Goal: Transaction & Acquisition: Purchase product/service

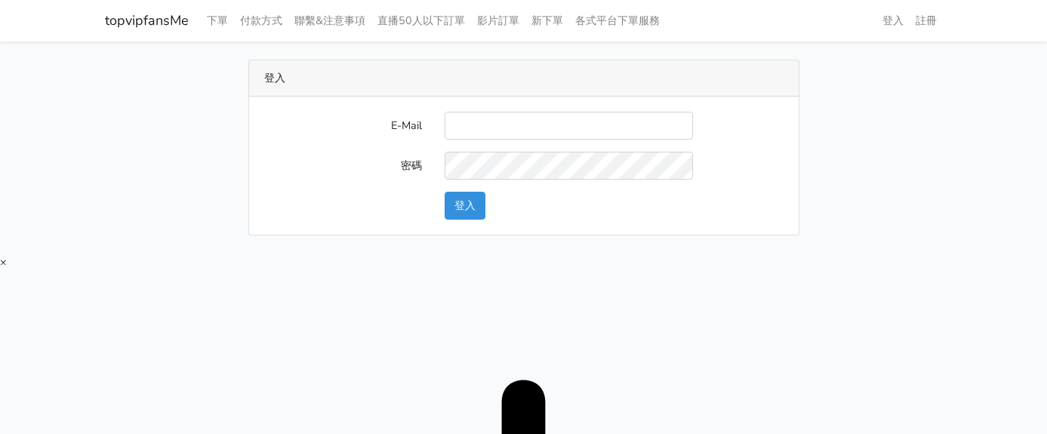
click at [494, 127] on input "E-Mail" at bounding box center [568, 126] width 248 height 28
type input "twtop123@uahoo.com.tw"
click at [478, 209] on button "登入" at bounding box center [464, 206] width 41 height 28
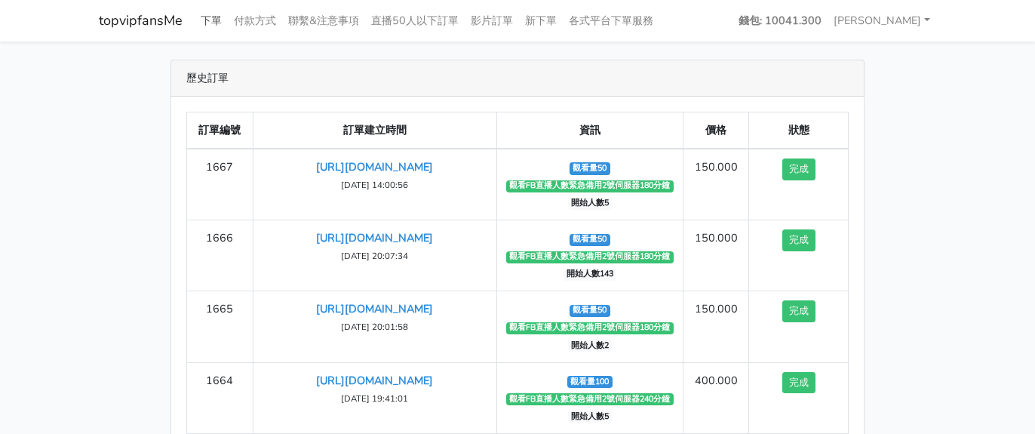
click at [218, 17] on link "下單" at bounding box center [211, 20] width 33 height 29
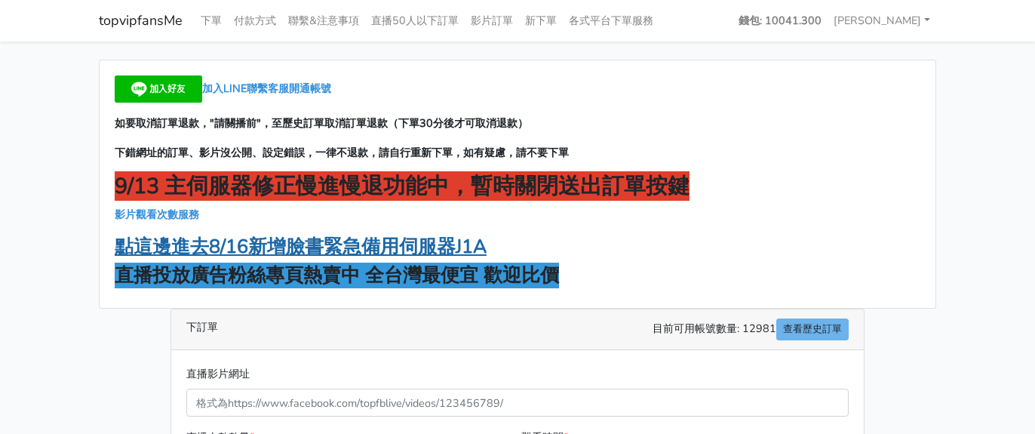
click at [361, 246] on strong "點這邊進去8/16新增臉書緊急備用伺服器J1A" at bounding box center [301, 247] width 372 height 26
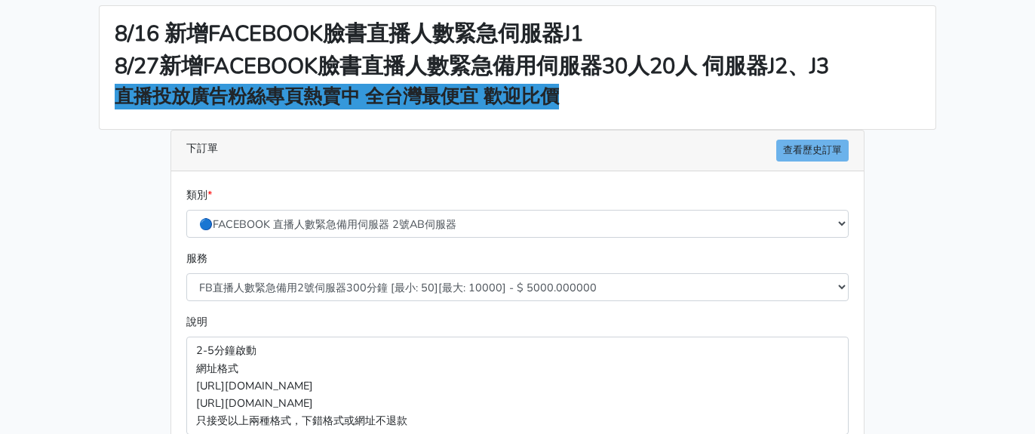
scroll to position [151, 0]
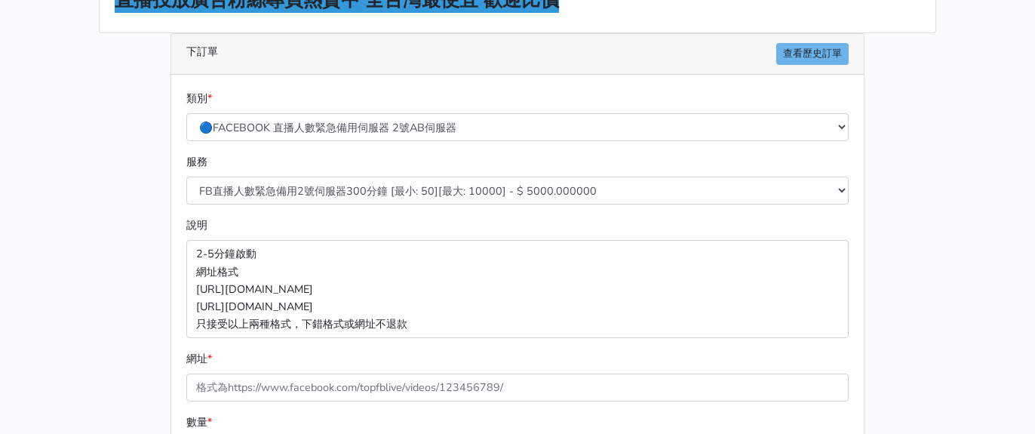
click at [342, 169] on div "服務 FB直播人數緊急備用2號伺服器300分鐘 [最小: 50][最大: 10000] - $ 5000.000000 FB直播人數緊急備用2號伺服器60分鐘…" at bounding box center [518, 178] width 670 height 51
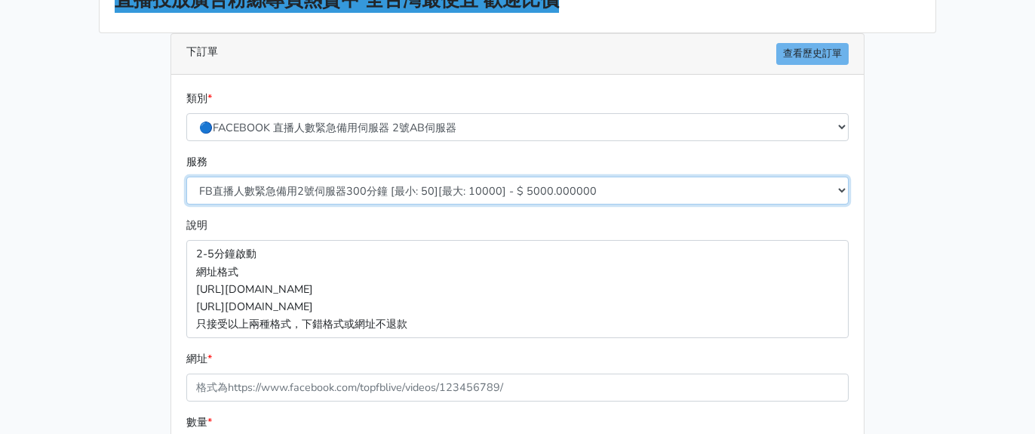
click at [346, 193] on select "FB直播人數緊急備用2號伺服器300分鐘 [最小: 50][最大: 10000] - $ 5000.000000 FB直播人數緊急備用2號伺服器60分鐘 [最…" at bounding box center [517, 191] width 663 height 28
select select "578"
click at [186, 177] on select "FB直播人數緊急備用2號伺服器300分鐘 [最小: 50][最大: 10000] - $ 5000.000000 FB直播人數緊急備用2號伺服器60分鐘 [最…" at bounding box center [517, 191] width 663 height 28
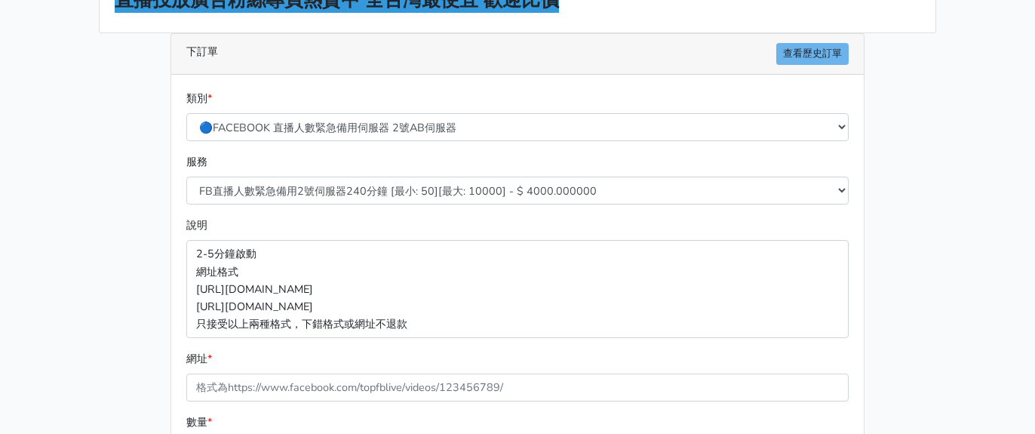
click at [163, 270] on div "下訂單 查看歷史訂單 類別 * 🔵FACEBOOK 直播人數緊急備用伺服器 2號AB伺服器 🔵FACEBOOK 網軍專用貼文留言 安全保密 🔵FACEBOOK…" at bounding box center [517, 316] width 717 height 567
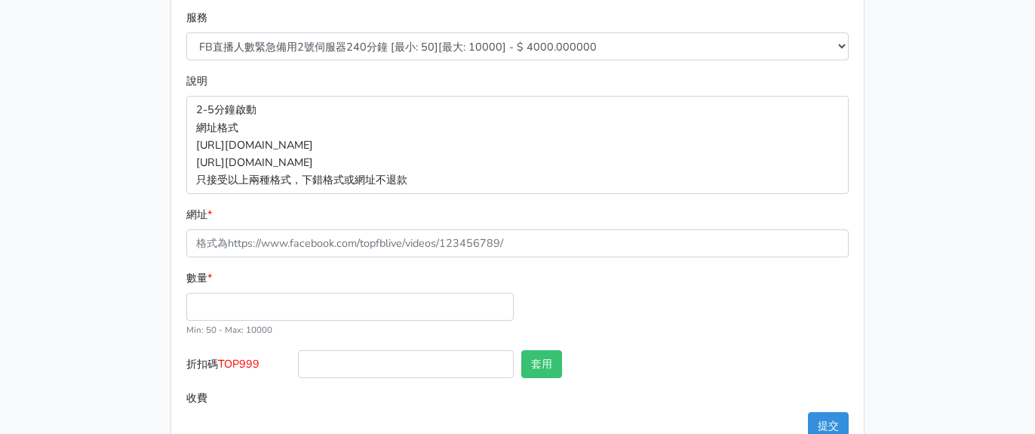
scroll to position [302, 0]
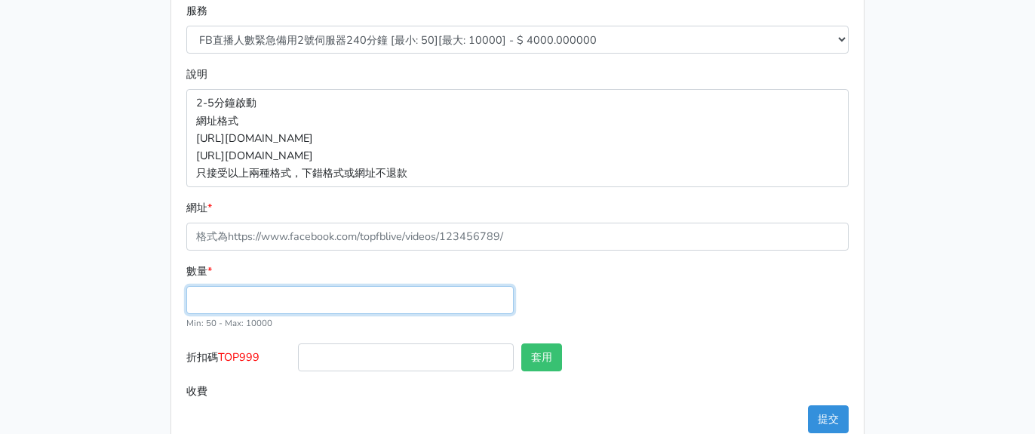
click at [248, 308] on input "數量 *" at bounding box center [350, 300] width 328 height 28
type input "100"
type input "400.000"
click at [124, 107] on div "8/16 新增FACEBOOK臉書直播人數緊急伺服器J1 8/27新增FACEBOOK臉書直播人數緊急備用伺服器30人20人 伺服器J2、J3 直播投放廣告粉…" at bounding box center [518, 103] width 860 height 691
click at [876, 111] on div "8/16 新增FACEBOOK臉書直播人數緊急伺服器J1 8/27新增FACEBOOK臉書直播人數緊急備用伺服器30人20人 伺服器J2、J3 直播投放廣告粉…" at bounding box center [518, 103] width 860 height 691
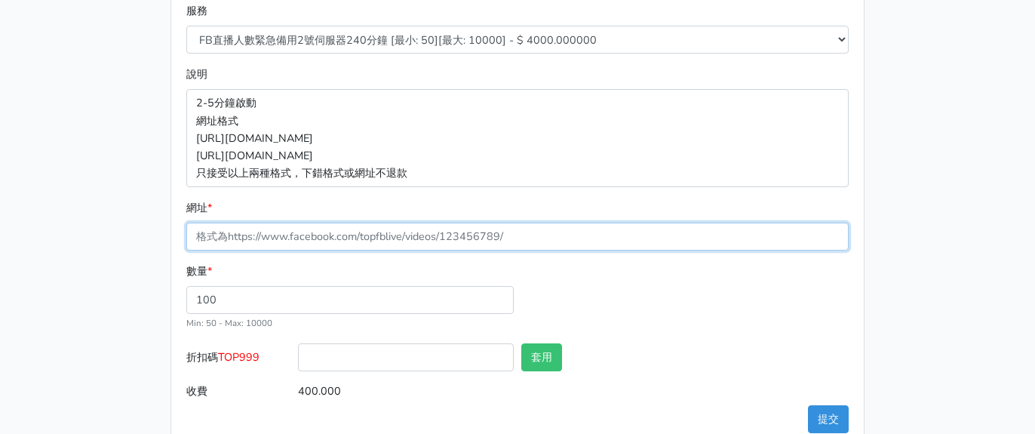
click at [297, 242] on input "網址 *" at bounding box center [517, 237] width 663 height 28
paste input "https://www.facebook.com/100083399346069/videos/1573790527120809"
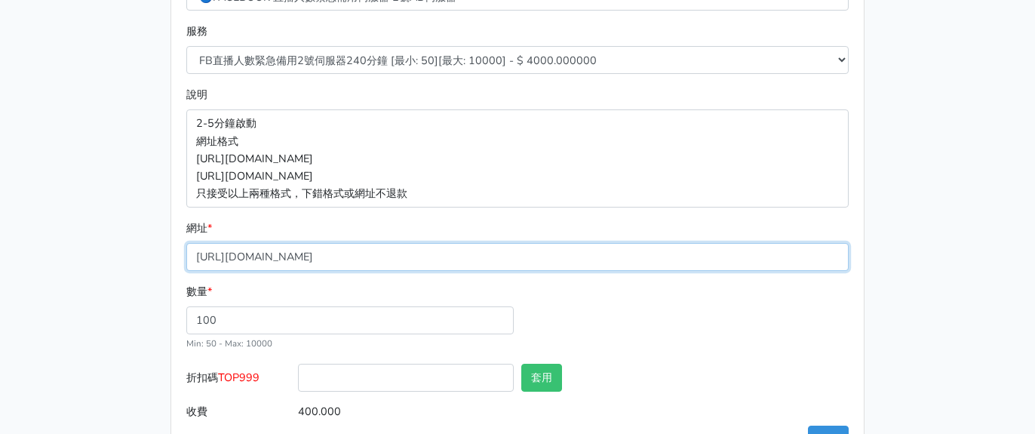
scroll to position [335, 0]
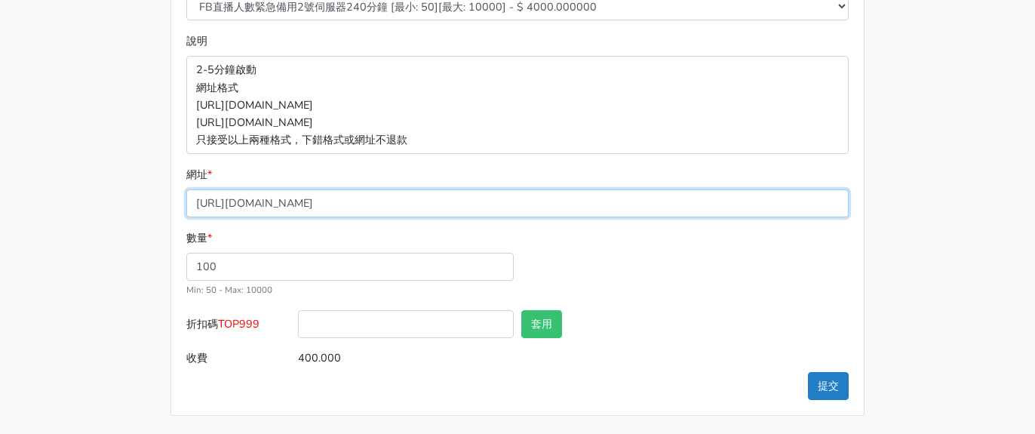
type input "https://www.facebook.com/100083399346069/videos/1573790527120809"
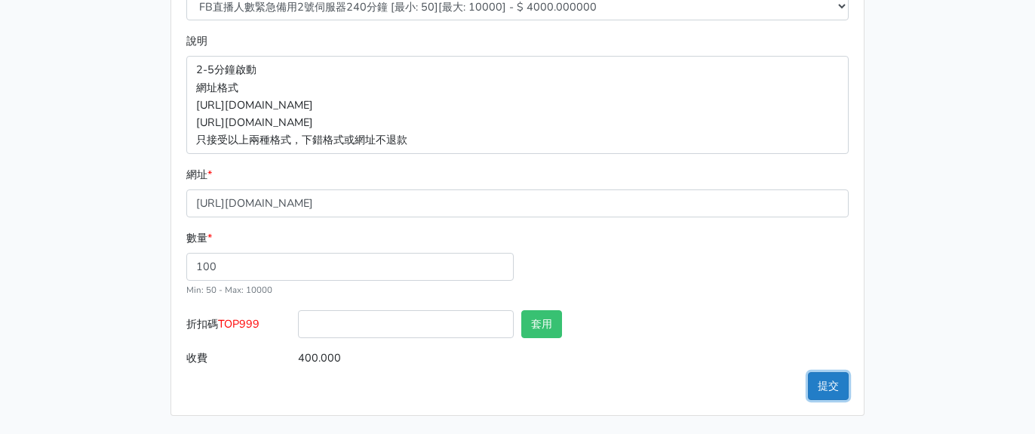
click at [839, 382] on button "提交" at bounding box center [828, 386] width 41 height 28
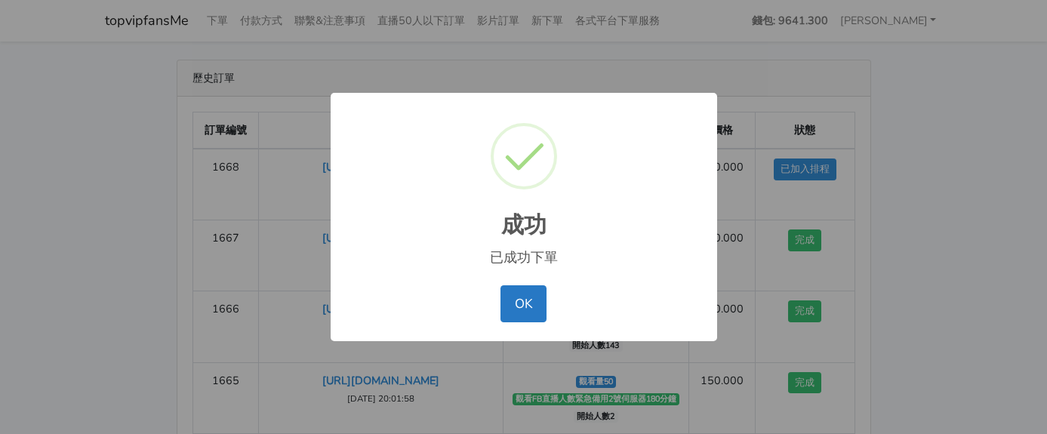
drag, startPoint x: 525, startPoint y: 300, endPoint x: 497, endPoint y: 32, distance: 268.7
click at [524, 297] on button "OK" at bounding box center [523, 303] width 46 height 36
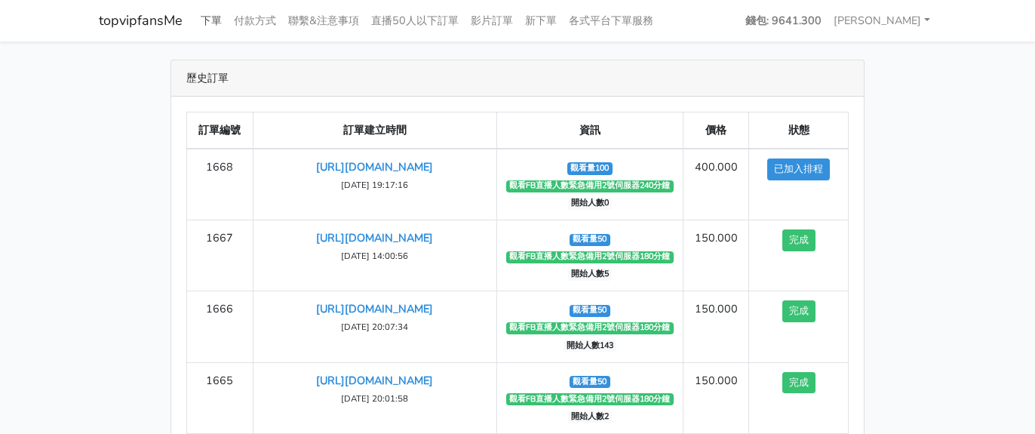
click at [224, 14] on link "下單" at bounding box center [211, 20] width 33 height 29
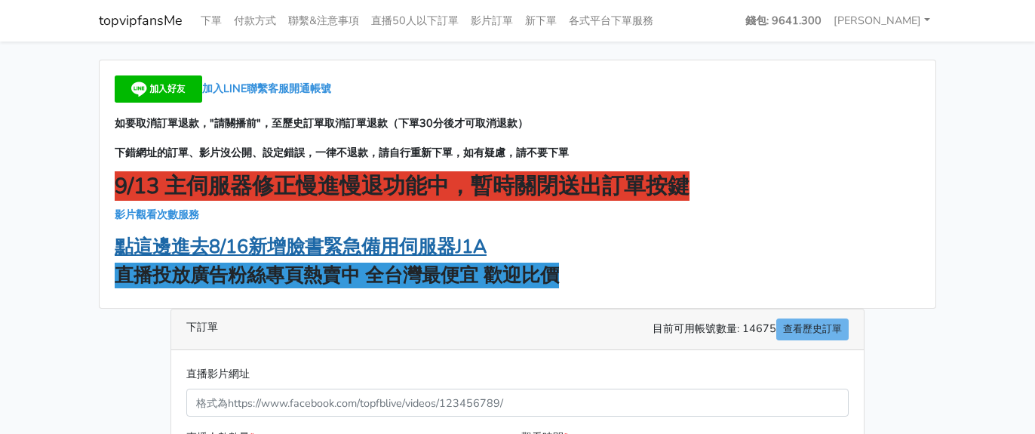
click at [256, 242] on strong "點這邊進去8/16新增臉書緊急備用伺服器J1A" at bounding box center [301, 247] width 372 height 26
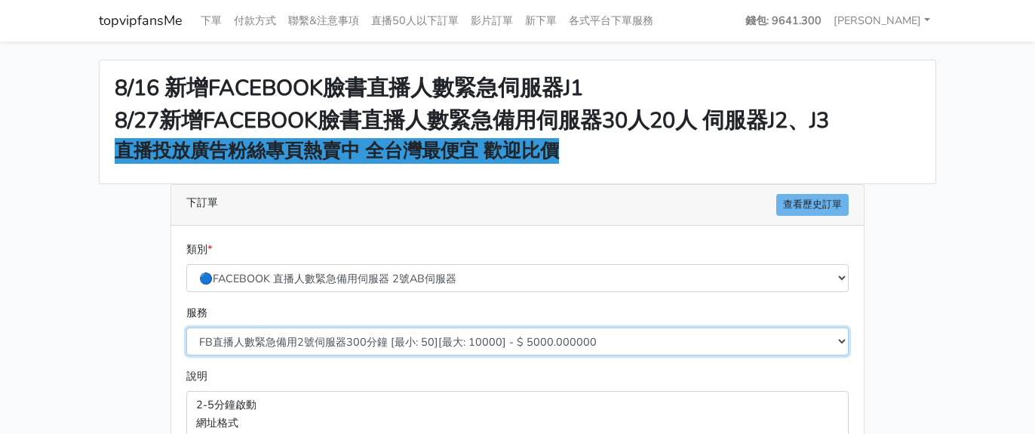
drag, startPoint x: 303, startPoint y: 336, endPoint x: 321, endPoint y: 337, distance: 17.4
click at [303, 336] on select "FB直播人數緊急備用2號伺服器300分鐘 [最小: 50][最大: 10000] - $ 5000.000000 FB直播人數緊急備用2號伺服器60分鐘 [最…" at bounding box center [517, 342] width 663 height 28
select select "577"
click at [186, 328] on select "FB直播人數緊急備用2號伺服器300分鐘 [最小: 50][最大: 10000] - $ 5000.000000 FB直播人數緊急備用2號伺服器60分鐘 [最…" at bounding box center [517, 342] width 663 height 28
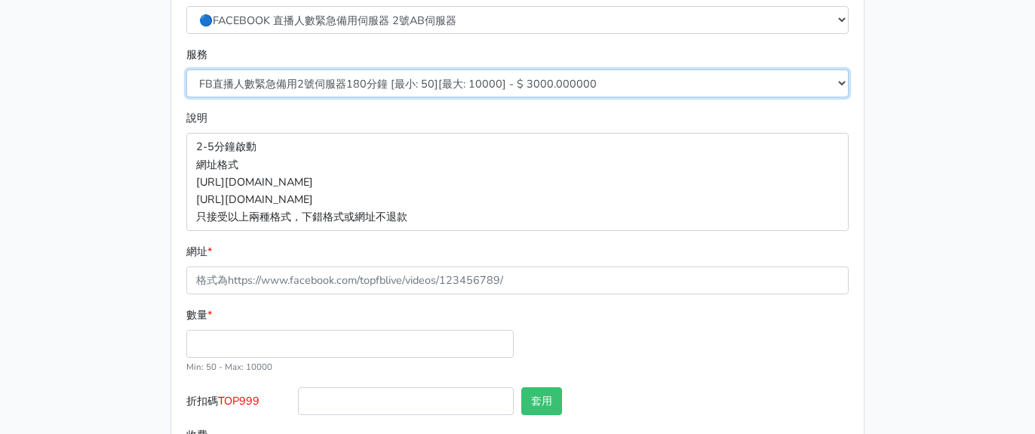
scroll to position [335, 0]
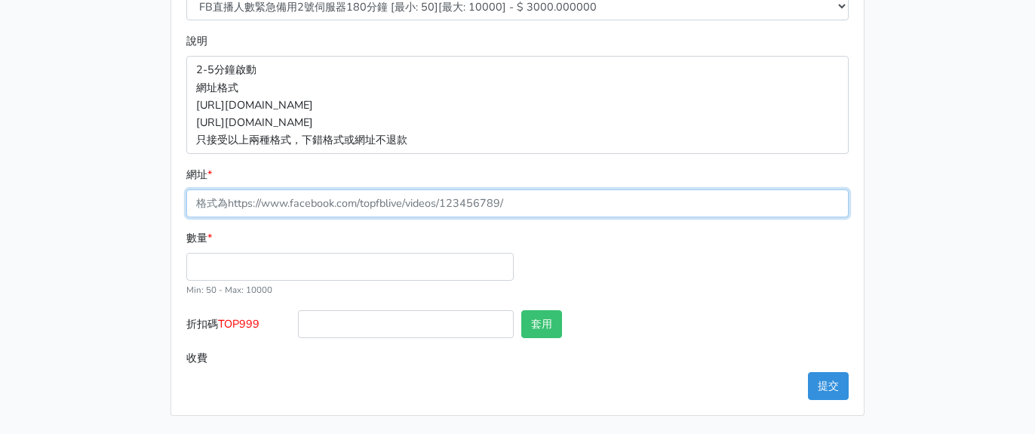
click at [272, 210] on input "網址 *" at bounding box center [517, 203] width 663 height 28
paste input "[URL][DOMAIN_NAME]"
type input "[URL][DOMAIN_NAME]"
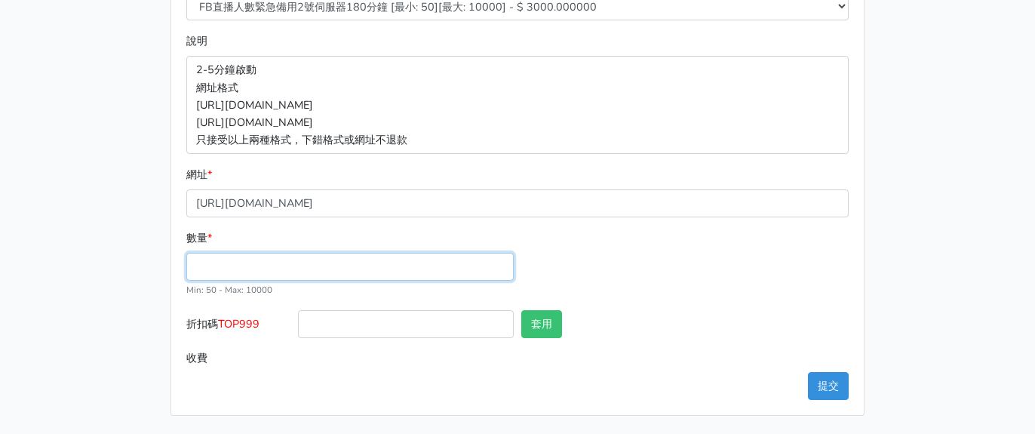
click at [245, 263] on input "數量 *" at bounding box center [350, 267] width 328 height 28
type input "50"
type input "150.000"
click at [250, 321] on span "TOP999" at bounding box center [239, 323] width 42 height 15
click at [298, 321] on input "折扣碼 TOP999" at bounding box center [406, 324] width 216 height 28
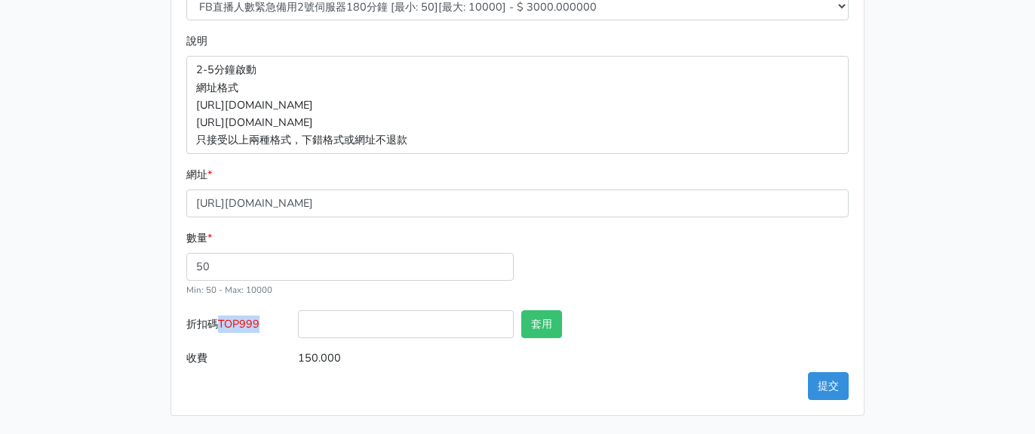
click at [249, 321] on span "TOP999" at bounding box center [239, 323] width 42 height 15
click at [298, 321] on input "折扣碼 TOP999" at bounding box center [406, 324] width 216 height 28
copy span "TOP999"
drag, startPoint x: 327, startPoint y: 318, endPoint x: 352, endPoint y: 326, distance: 26.0
click at [328, 318] on input "折扣碼 TOP999" at bounding box center [406, 324] width 216 height 28
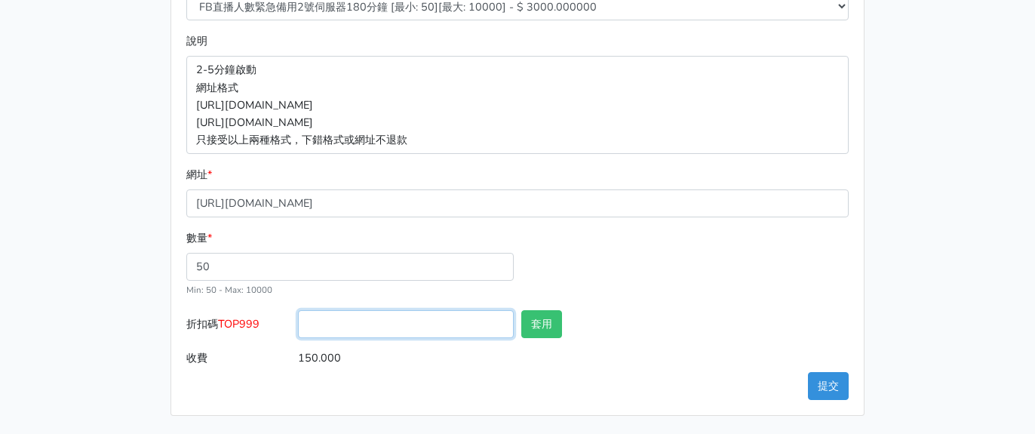
paste input "TOP999"
type input "TOP999"
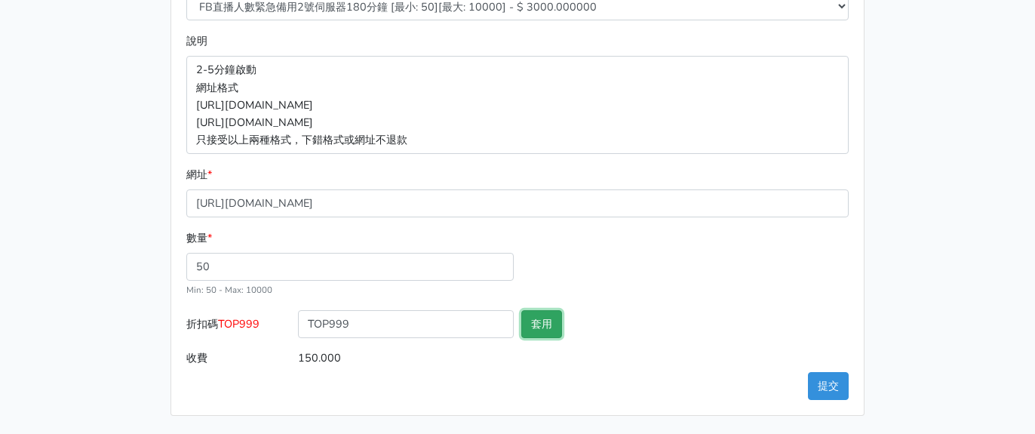
click at [528, 320] on button "套用" at bounding box center [541, 324] width 41 height 28
type input "套用失敗"
click at [829, 380] on button "提交" at bounding box center [828, 386] width 41 height 28
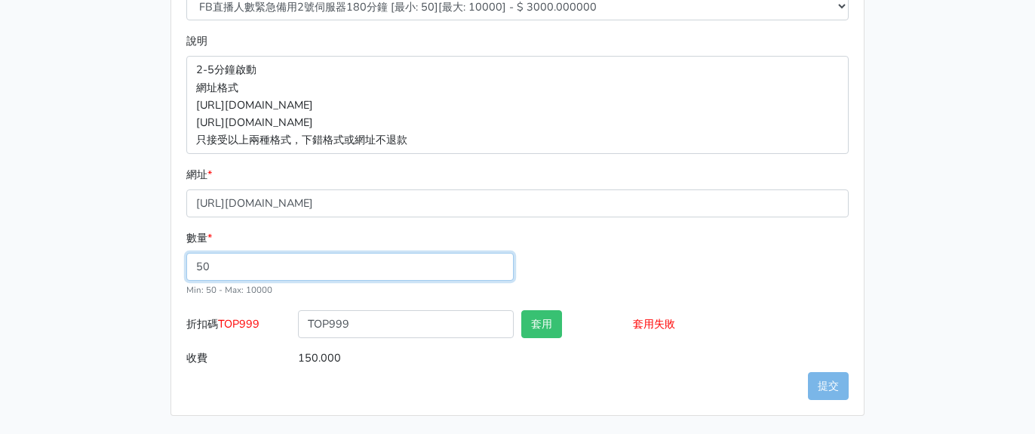
drag, startPoint x: 891, startPoint y: 275, endPoint x: 859, endPoint y: 283, distance: 33.5
click at [891, 274] on div "8/16 新增FACEBOOK臉書直播人數緊急伺服器J1 8/27新增FACEBOOK臉書直播人數緊急備用伺服器30人20人 伺服器J2、J3 直播投放廣告粉…" at bounding box center [518, 70] width 860 height 691
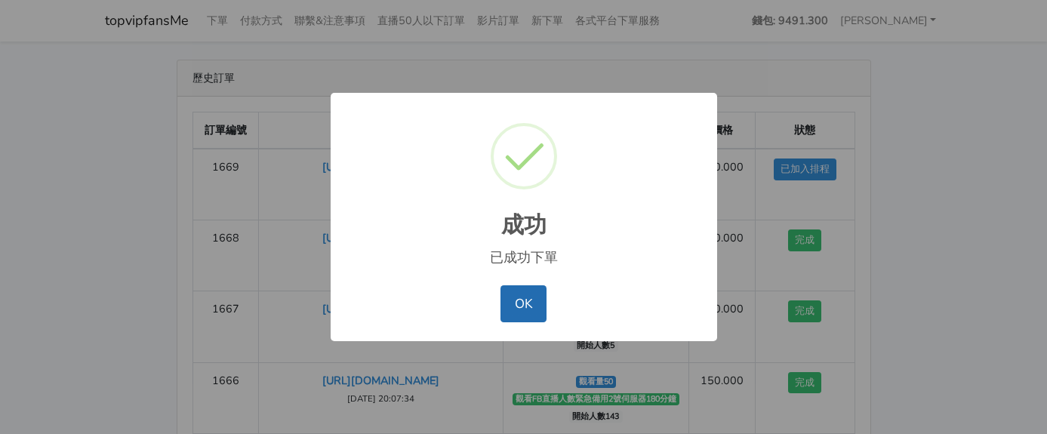
drag, startPoint x: 521, startPoint y: 298, endPoint x: 448, endPoint y: 254, distance: 85.7
click at [520, 297] on button "OK" at bounding box center [523, 303] width 46 height 36
